Goal: Information Seeking & Learning: Learn about a topic

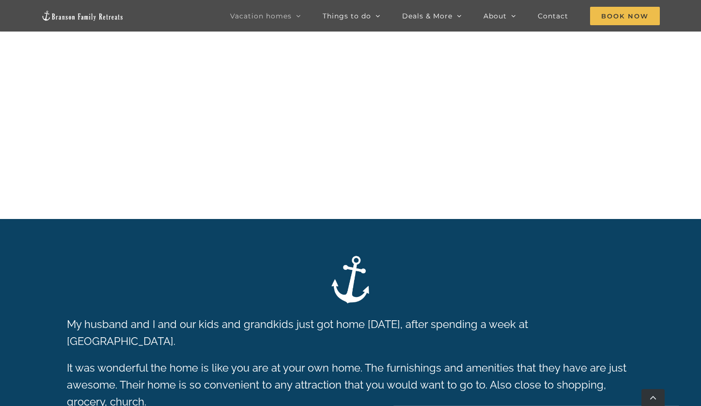
scroll to position [1657, 0]
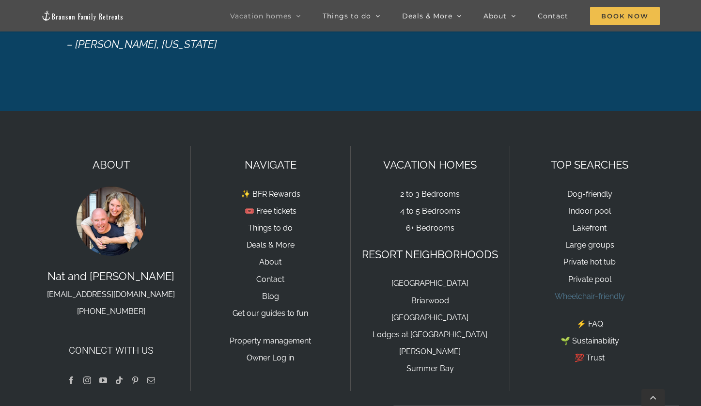
click at [597, 292] on link "Wheelchair-friendly" at bounding box center [589, 296] width 70 height 9
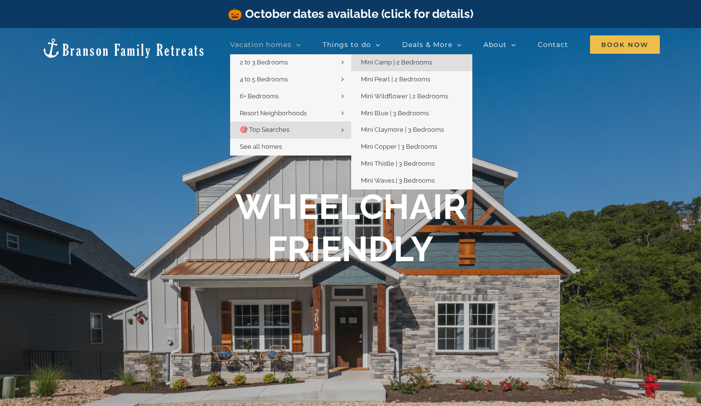
click at [396, 66] on link "Mini Camp | 2 Bedrooms" at bounding box center [411, 62] width 121 height 17
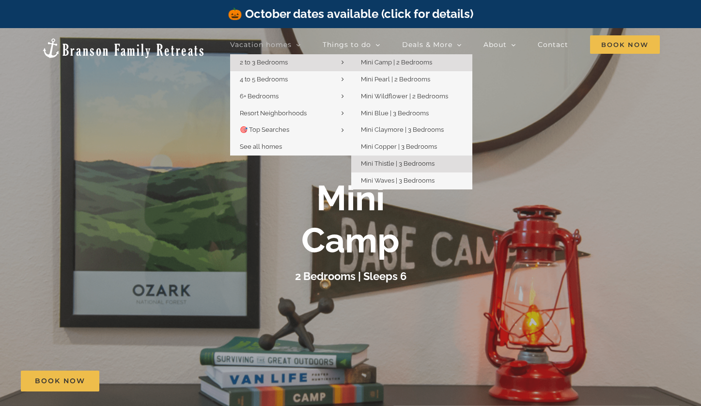
click at [389, 160] on span "Mini Thistle | 3 Bedrooms" at bounding box center [398, 163] width 74 height 7
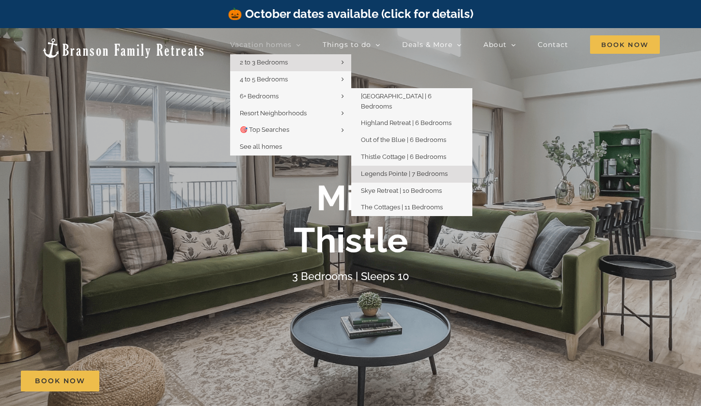
click at [385, 166] on link "Legends Pointe | 7 Bedrooms" at bounding box center [411, 174] width 121 height 17
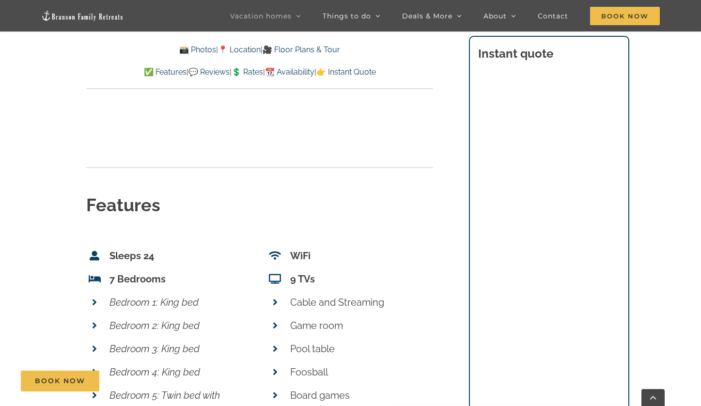
scroll to position [3779, 0]
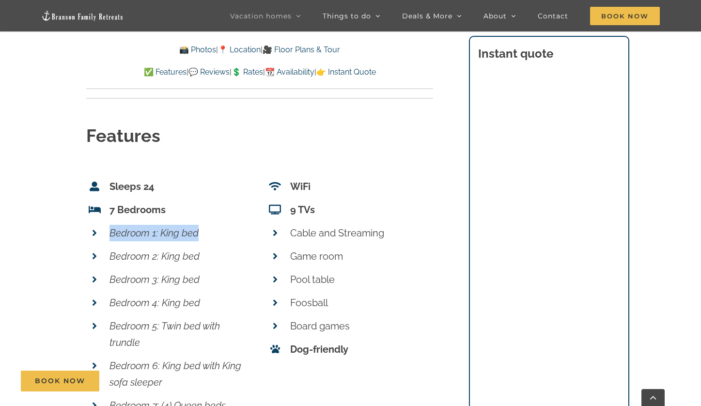
drag, startPoint x: 108, startPoint y: 208, endPoint x: 220, endPoint y: 209, distance: 112.4
click at [220, 221] on li "Bedroom 1: King bed" at bounding box center [169, 232] width 167 height 23
copy em "Bedroom 1: King bed"
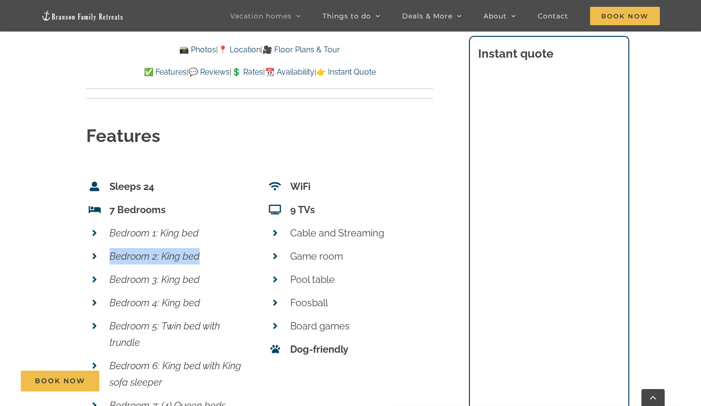
drag, startPoint x: 109, startPoint y: 230, endPoint x: 209, endPoint y: 235, distance: 100.4
click at [209, 245] on li "Bedroom 2: King bed" at bounding box center [169, 256] width 167 height 23
copy em "Bedroom 2: King bed"
click at [185, 318] on p "Bedroom 5: Twin bed with trundle" at bounding box center [180, 334] width 143 height 33
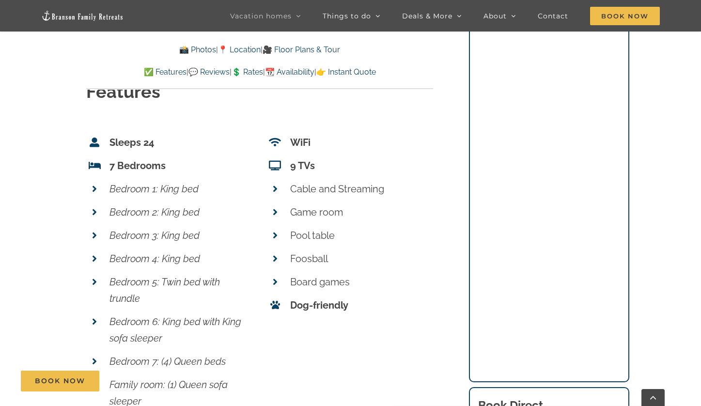
scroll to position [3825, 0]
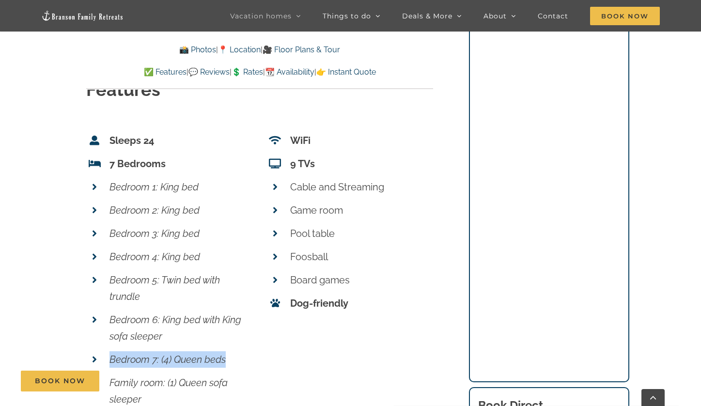
drag, startPoint x: 110, startPoint y: 335, endPoint x: 237, endPoint y: 338, distance: 126.9
click at [237, 351] on p "Bedroom 7: (4) Queen beds" at bounding box center [180, 359] width 143 height 16
copy em "Bedroom 7: (4) Queen beds"
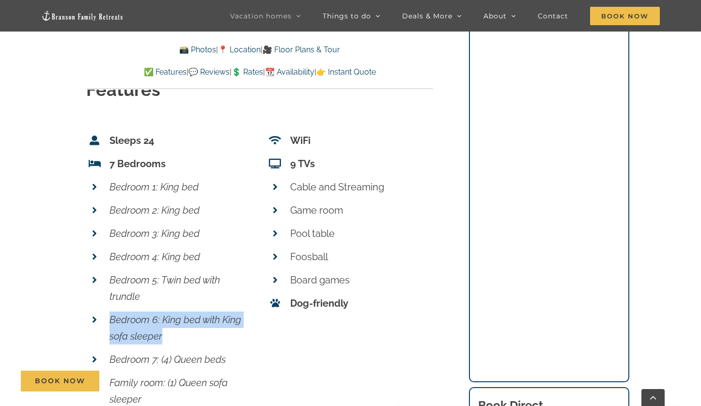
drag, startPoint x: 110, startPoint y: 296, endPoint x: 177, endPoint y: 315, distance: 69.4
click at [177, 315] on p "Bedroom 6: King bed with King sofa sleeper" at bounding box center [180, 327] width 143 height 33
copy em "Bedroom 6: King bed with King sofa sleeper"
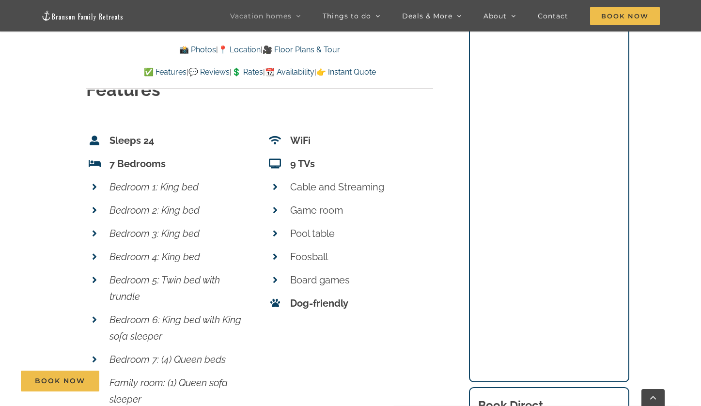
click at [205, 277] on p "Bedroom 5: Twin bed with trundle" at bounding box center [180, 288] width 143 height 33
drag, startPoint x: 110, startPoint y: 255, endPoint x: 158, endPoint y: 271, distance: 51.0
click at [158, 272] on p "Bedroom 5: Twin bed with trundle" at bounding box center [180, 288] width 143 height 33
copy em "Bedroom 5: Twin bed with trundle"
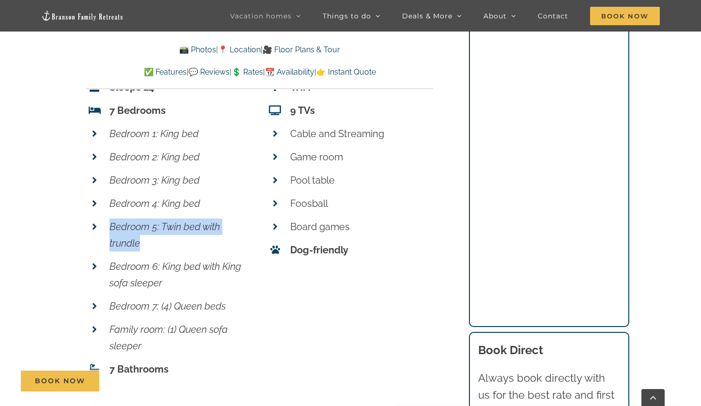
scroll to position [3880, 0]
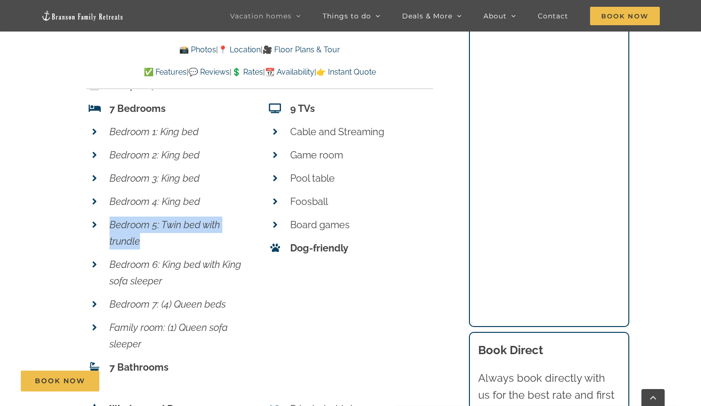
copy em "Bedroom 5: Twin bed with trundle"
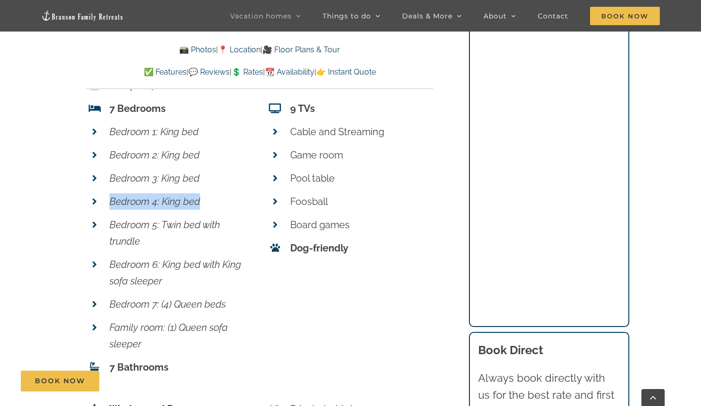
drag, startPoint x: 110, startPoint y: 174, endPoint x: 205, endPoint y: 177, distance: 94.5
click at [205, 193] on p "Bedroom 4: King bed" at bounding box center [180, 201] width 143 height 16
copy em "Bedroom 4: King bed"
drag, startPoint x: 112, startPoint y: 151, endPoint x: 216, endPoint y: 150, distance: 103.6
click at [216, 170] on p "Bedroom 3: King bed" at bounding box center [180, 178] width 143 height 16
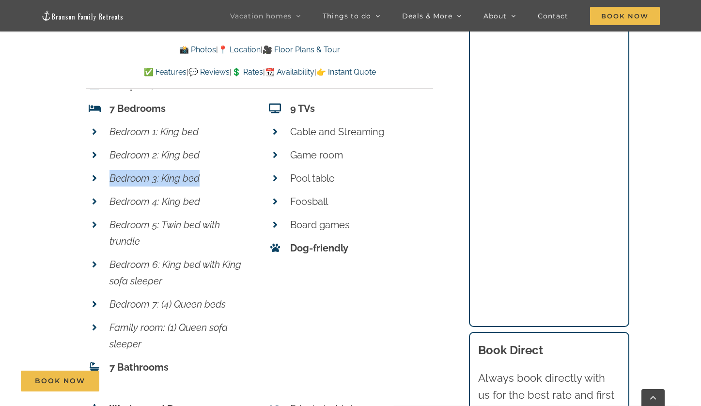
copy em "Bedroom 3: King bed"
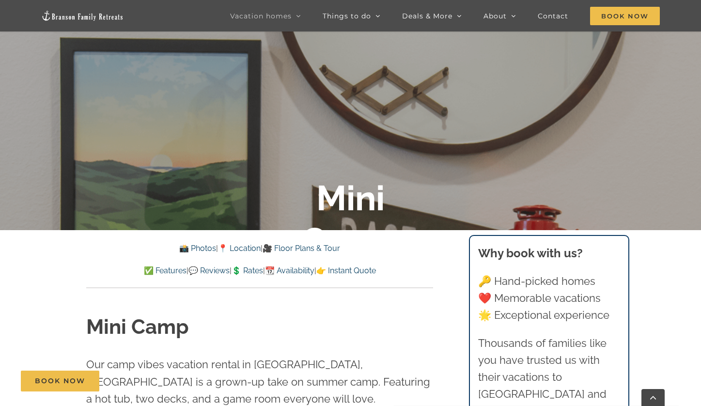
scroll to position [271, 0]
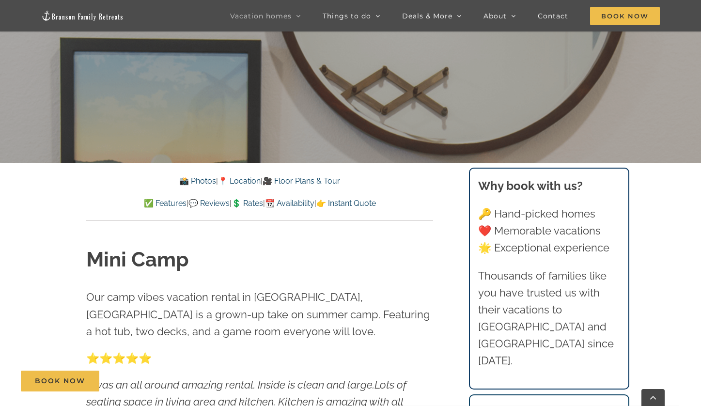
click at [423, 129] on div at bounding box center [350, 231] width 701 height 406
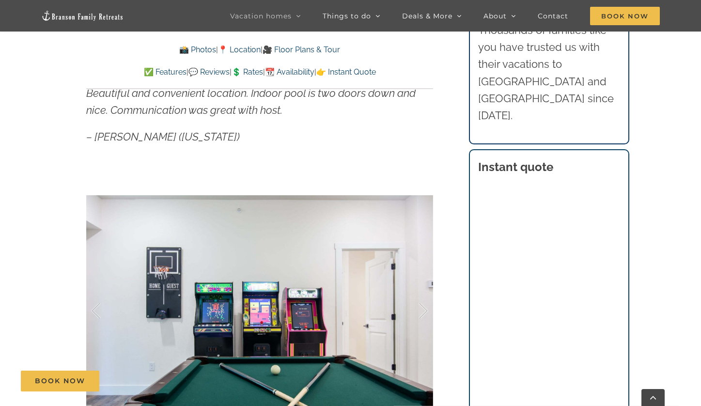
scroll to position [735, 0]
